Goal: Complete application form

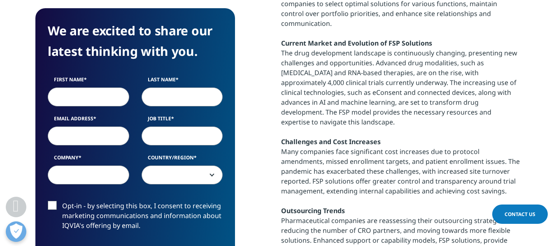
scroll to position [394, 0]
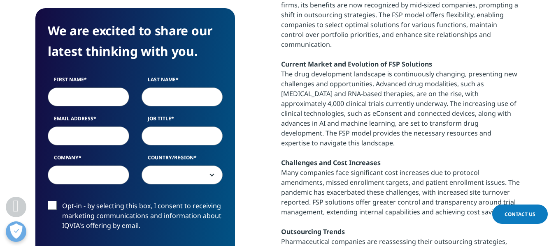
click at [111, 92] on input "First Name" at bounding box center [88, 97] width 81 height 19
type input "[PERSON_NAME]"
click at [166, 91] on input "Last Name" at bounding box center [182, 97] width 81 height 19
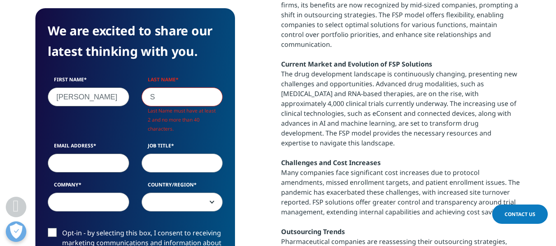
scroll to position [346, 200]
click at [93, 132] on div "First Name [PERSON_NAME] Last Name S Last Name must have at least 2 and no more…" at bounding box center [135, 148] width 187 height 144
click at [164, 96] on input "S" at bounding box center [182, 97] width 81 height 19
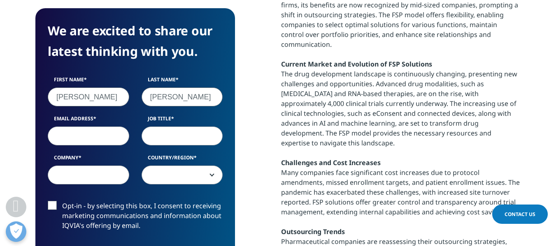
type input "[PERSON_NAME]"
click at [110, 133] on input "Email Address" at bounding box center [88, 136] width 81 height 19
type input "[PERSON_NAME][EMAIL_ADDRESS][PERSON_NAME][DOMAIN_NAME]"
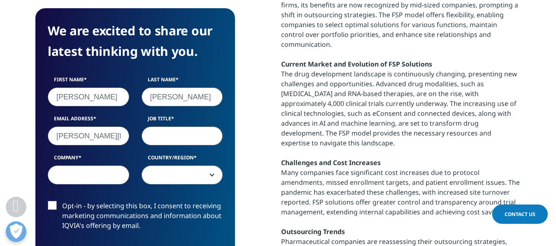
click at [154, 138] on input "Job Title" at bounding box center [182, 136] width 81 height 19
type input "Research Analyst"
click at [104, 172] on input "Company" at bounding box center [88, 175] width 81 height 19
type input "Beroe"
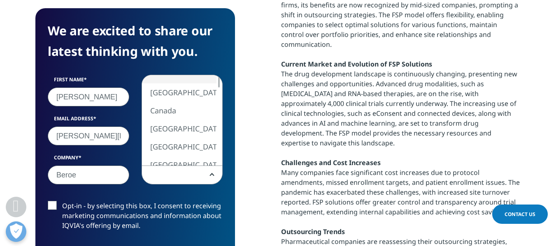
click at [156, 171] on span at bounding box center [182, 175] width 81 height 19
click at [221, 119] on div at bounding box center [219, 119] width 7 height 12
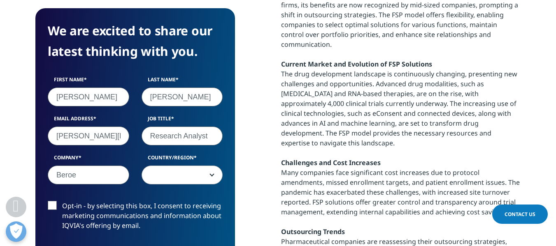
click at [158, 177] on span at bounding box center [182, 175] width 81 height 19
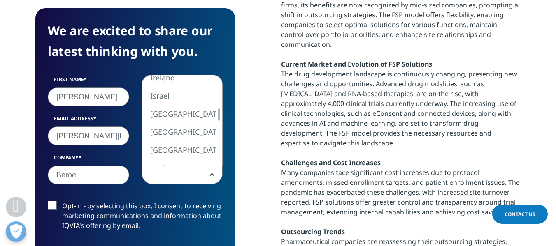
select select "India"
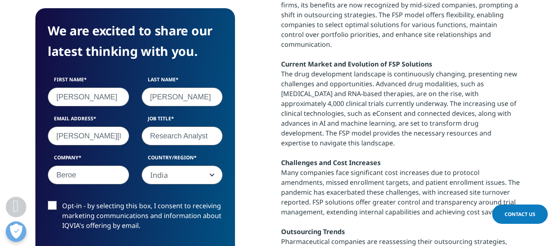
click at [50, 205] on label "Opt-in - by selecting this box, I consent to receiving marketing communications…" at bounding box center [135, 218] width 175 height 34
click at [62, 201] on input "Opt-in - by selecting this box, I consent to receiving marketing communications…" at bounding box center [62, 201] width 0 height 0
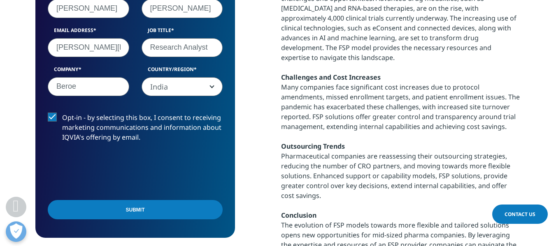
scroll to position [490, 0]
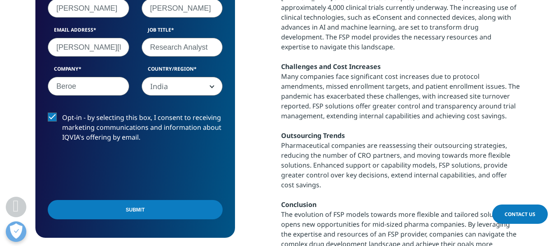
click at [53, 118] on label "Opt-in - by selecting this box, I consent to receiving marketing communications…" at bounding box center [135, 130] width 175 height 34
click at [62, 113] on input "Opt-in - by selecting this box, I consent to receiving marketing communications…" at bounding box center [62, 113] width 0 height 0
click at [119, 206] on input "Submit" at bounding box center [135, 209] width 175 height 19
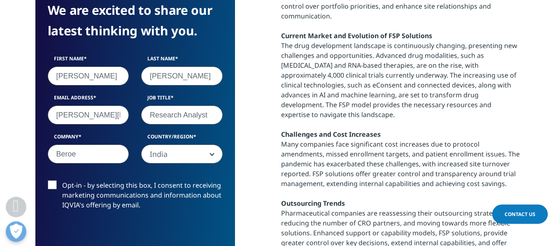
scroll to position [64, 200]
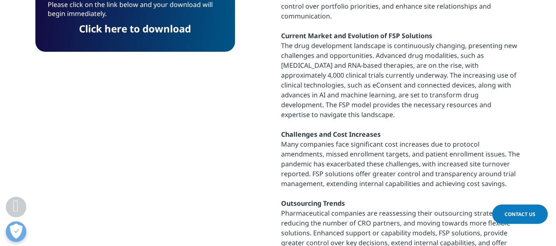
click at [141, 27] on link "Click here to download" at bounding box center [135, 29] width 112 height 14
